Goal: Share content

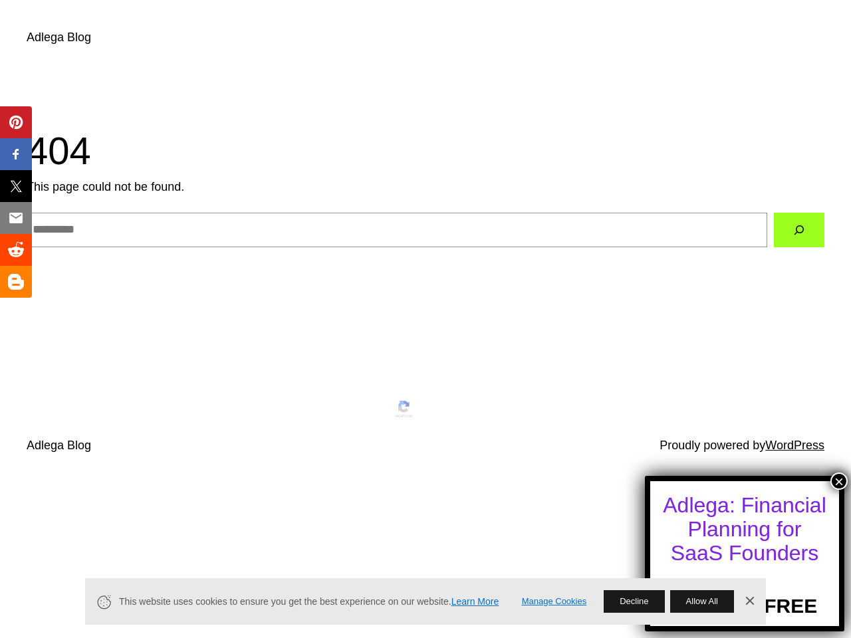
click at [839, 481] on button "×" at bounding box center [839, 481] width 17 height 17
click at [16, 122] on span "Pin" at bounding box center [17, 122] width 27 height 16
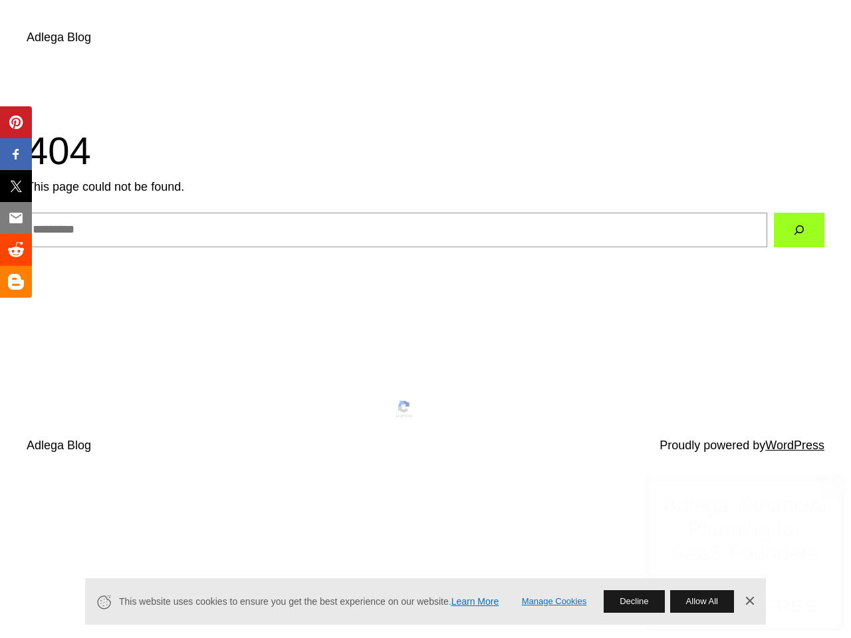
click at [16, 154] on span "Share" at bounding box center [25, 154] width 42 height 16
click at [16, 186] on span "Tweet" at bounding box center [25, 186] width 42 height 16
click at [16, 218] on span "Email" at bounding box center [24, 218] width 40 height 16
click at [16, 250] on span "Share" at bounding box center [25, 250] width 42 height 16
click at [16, 282] on span "Share" at bounding box center [25, 282] width 42 height 16
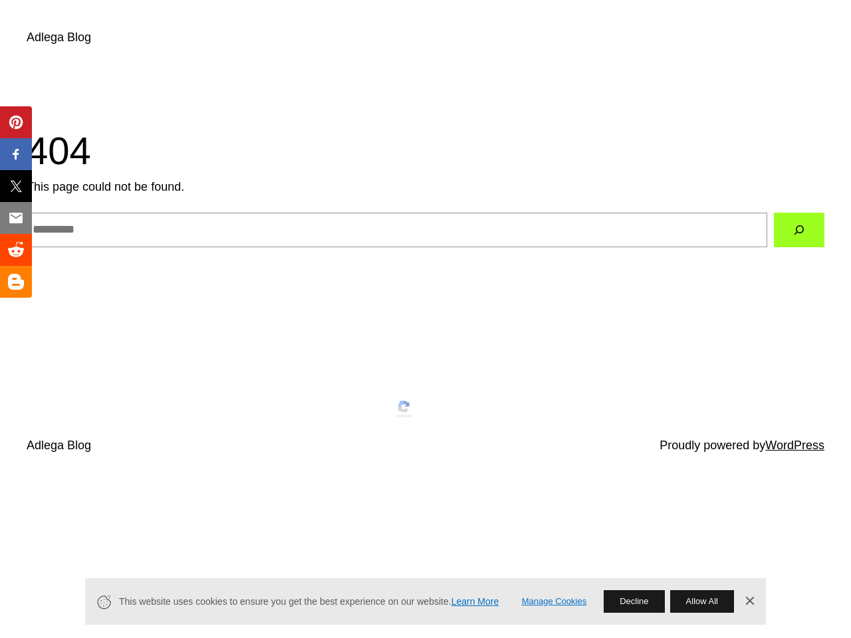
click at [554, 602] on link "Manage Cookies" at bounding box center [554, 602] width 65 height 14
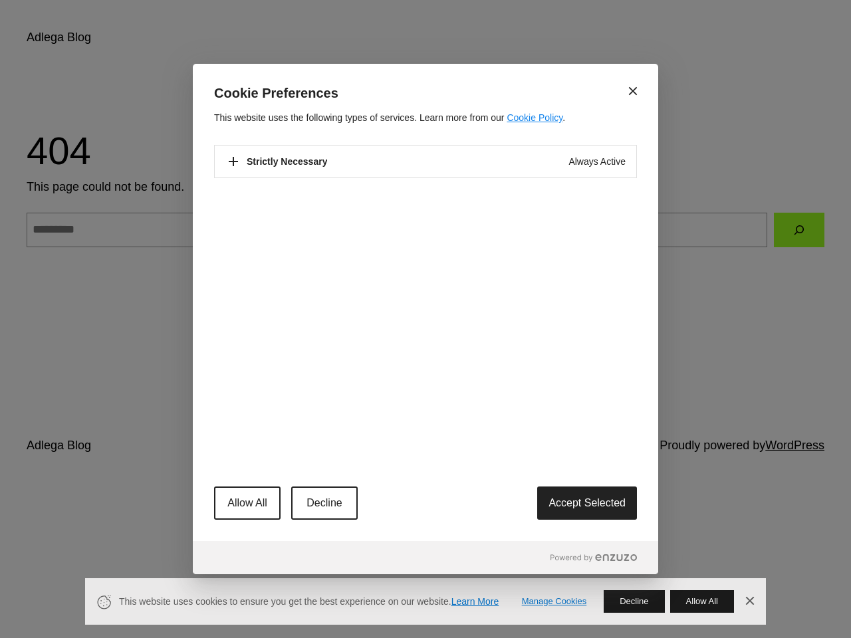
click at [634, 602] on div "Close Cookie Preferences This website uses the following types of services. Lea…" at bounding box center [425, 319] width 851 height 638
